Goal: Information Seeking & Learning: Learn about a topic

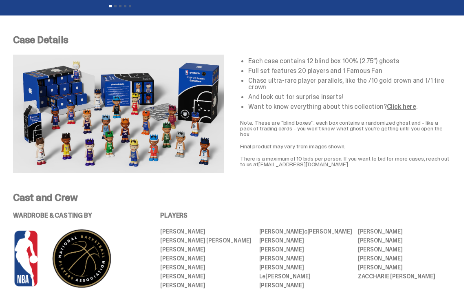
scroll to position [271, 0]
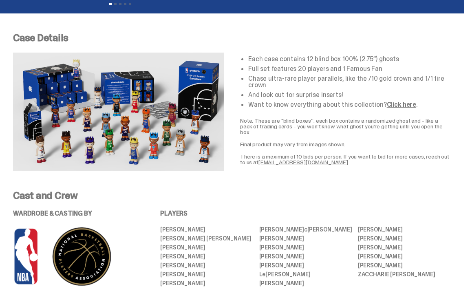
click at [389, 93] on ul "Each case contains 12 blind box 100% (2.75”) ghosts Full set features 20 player…" at bounding box center [349, 82] width 203 height 52
click at [391, 100] on link "Click here" at bounding box center [401, 104] width 29 height 9
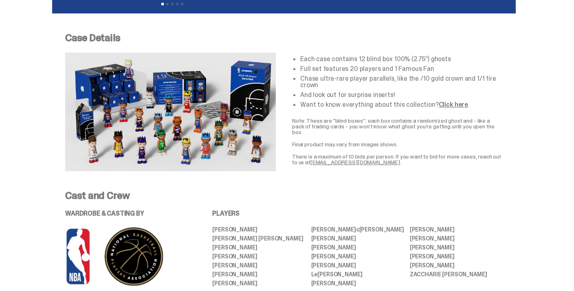
scroll to position [0, 0]
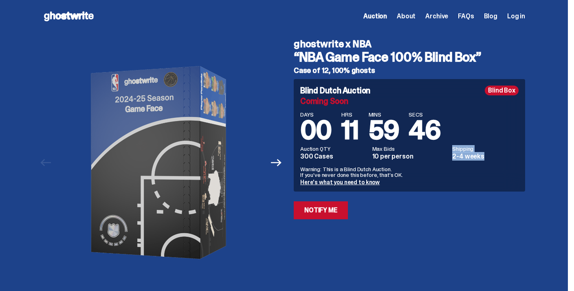
drag, startPoint x: 488, startPoint y: 159, endPoint x: 453, endPoint y: 157, distance: 34.7
click at [452, 157] on div "Auction QTY 300 Cases Max Bids 10 per person Shipping 2-4 weeks" at bounding box center [409, 153] width 218 height 14
click at [470, 155] on dd "2-4 weeks" at bounding box center [485, 156] width 66 height 7
drag, startPoint x: 489, startPoint y: 156, endPoint x: 430, endPoint y: 154, distance: 59.5
click at [430, 155] on div "Auction QTY 300 Cases Max Bids 10 per person Shipping 2-4 weeks" at bounding box center [409, 153] width 218 height 14
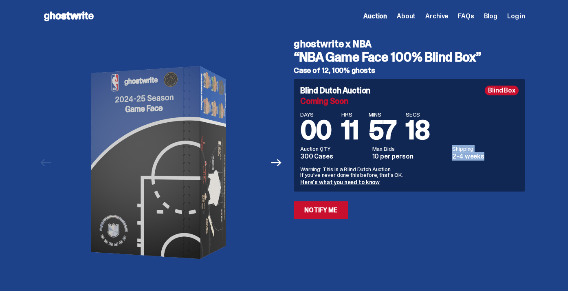
click at [470, 153] on dd "2-4 weeks" at bounding box center [485, 156] width 66 height 7
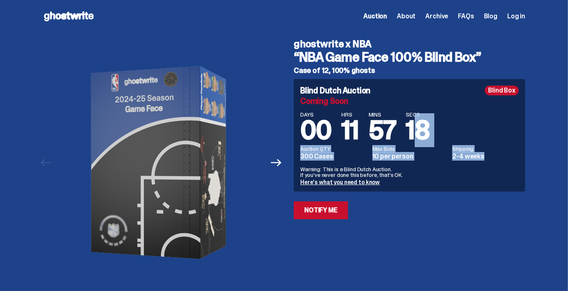
drag, startPoint x: 493, startPoint y: 155, endPoint x: 424, endPoint y: 141, distance: 70.7
click at [424, 141] on div "DAYS 00 HRS 11 MINS 57 SECS 18 Auction QTY 300 Cases Max Bids 10 per person Shi…" at bounding box center [409, 148] width 218 height 73
click at [470, 156] on dd "2-4 weeks" at bounding box center [485, 156] width 66 height 7
